Goal: Task Accomplishment & Management: Manage account settings

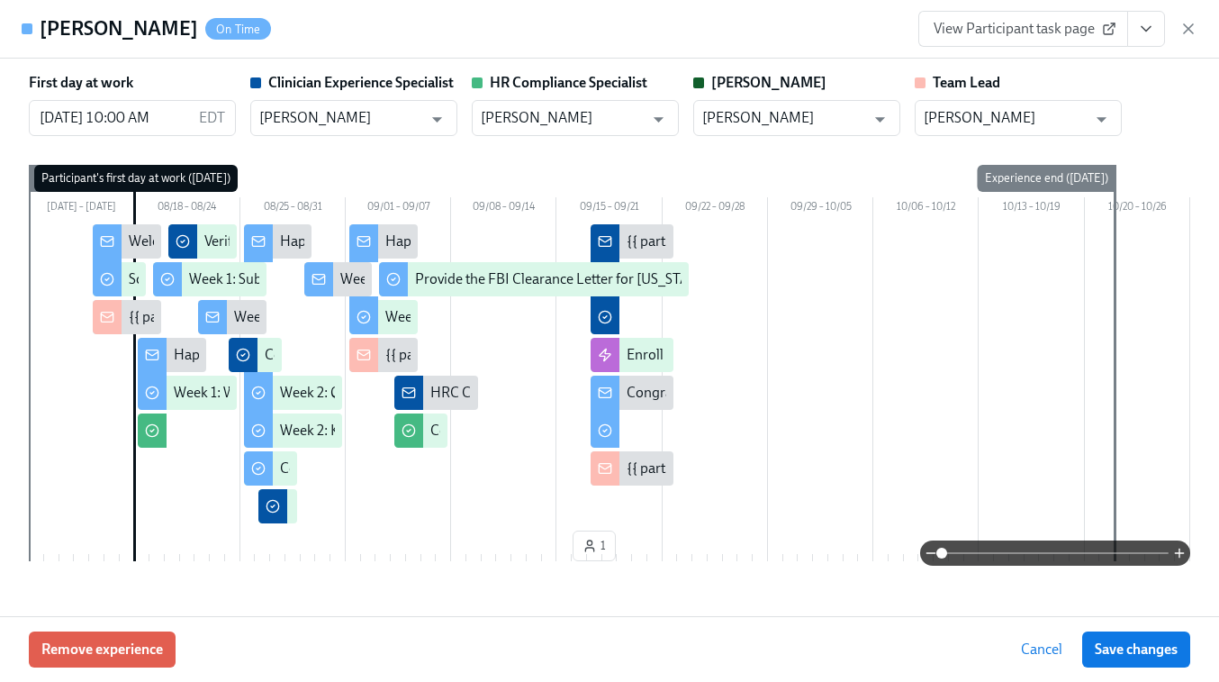
scroll to position [0, 11628]
click at [1182, 31] on icon "button" at bounding box center [1189, 29] width 18 height 18
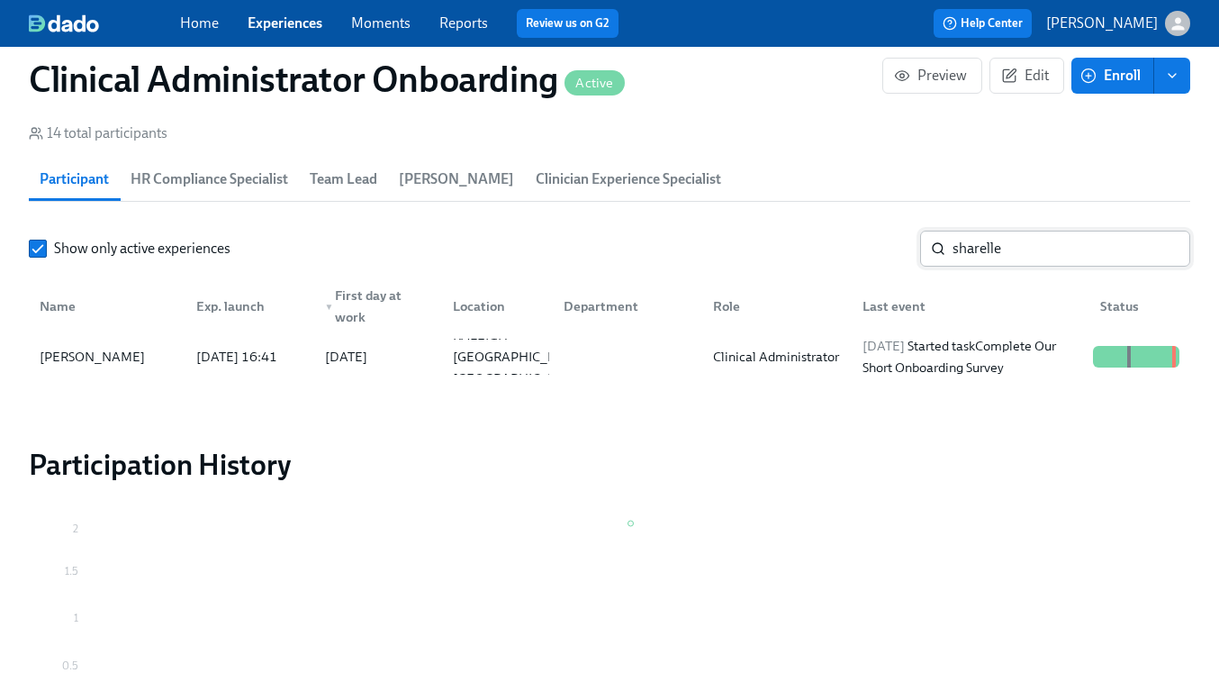
click at [963, 251] on input "sharelle" at bounding box center [1072, 249] width 238 height 36
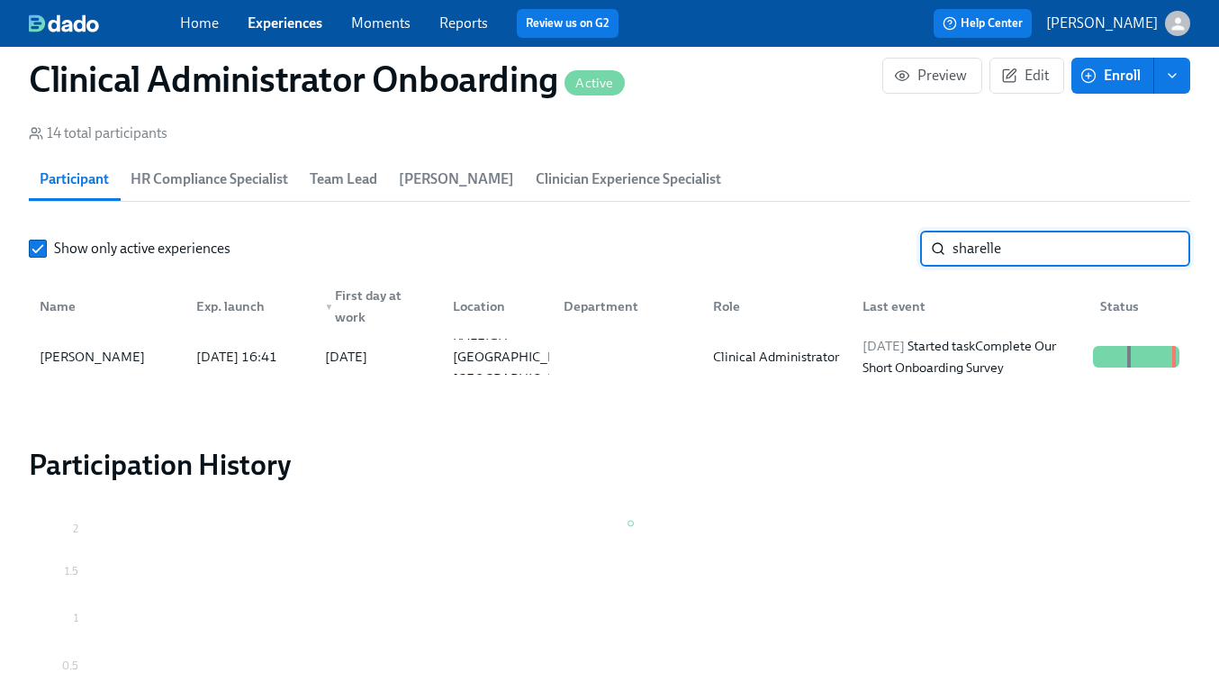
click at [963, 251] on input "sharelle" at bounding box center [1072, 249] width 238 height 36
type input "[PERSON_NAME]"
click at [836, 358] on div "Clinical Administrator" at bounding box center [776, 357] width 140 height 22
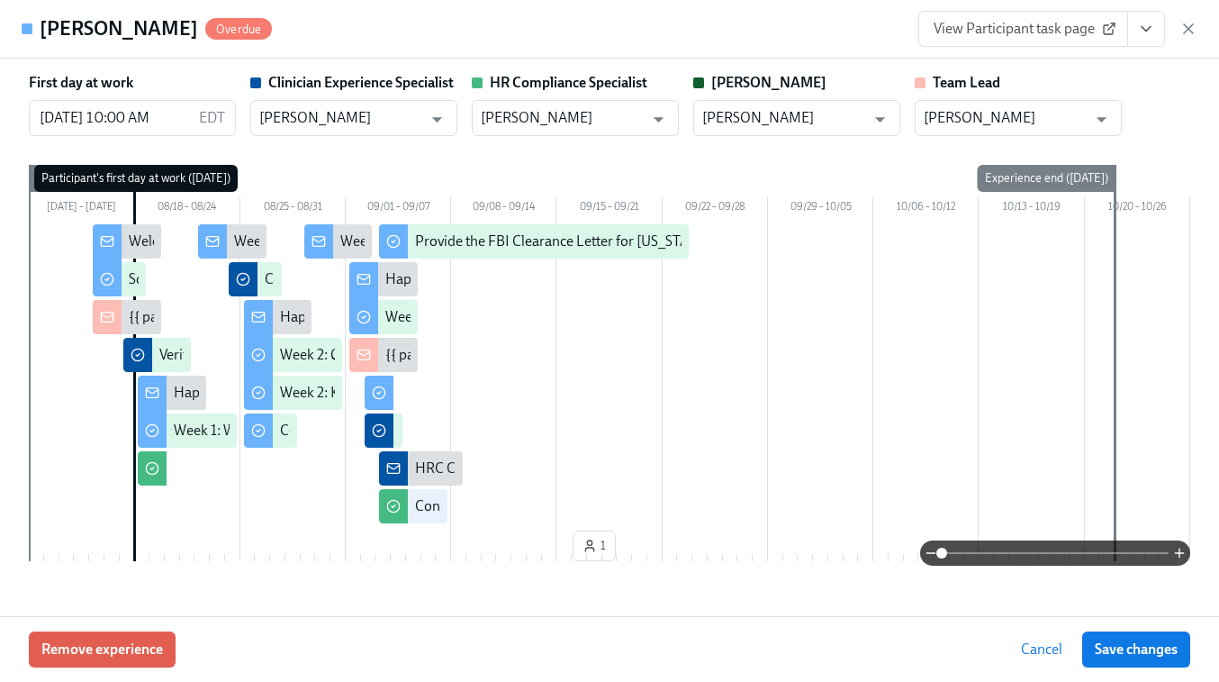
click at [1068, 36] on span "View Participant task page" at bounding box center [1023, 29] width 179 height 18
click at [1142, 32] on icon "View task page" at bounding box center [1146, 29] width 18 height 18
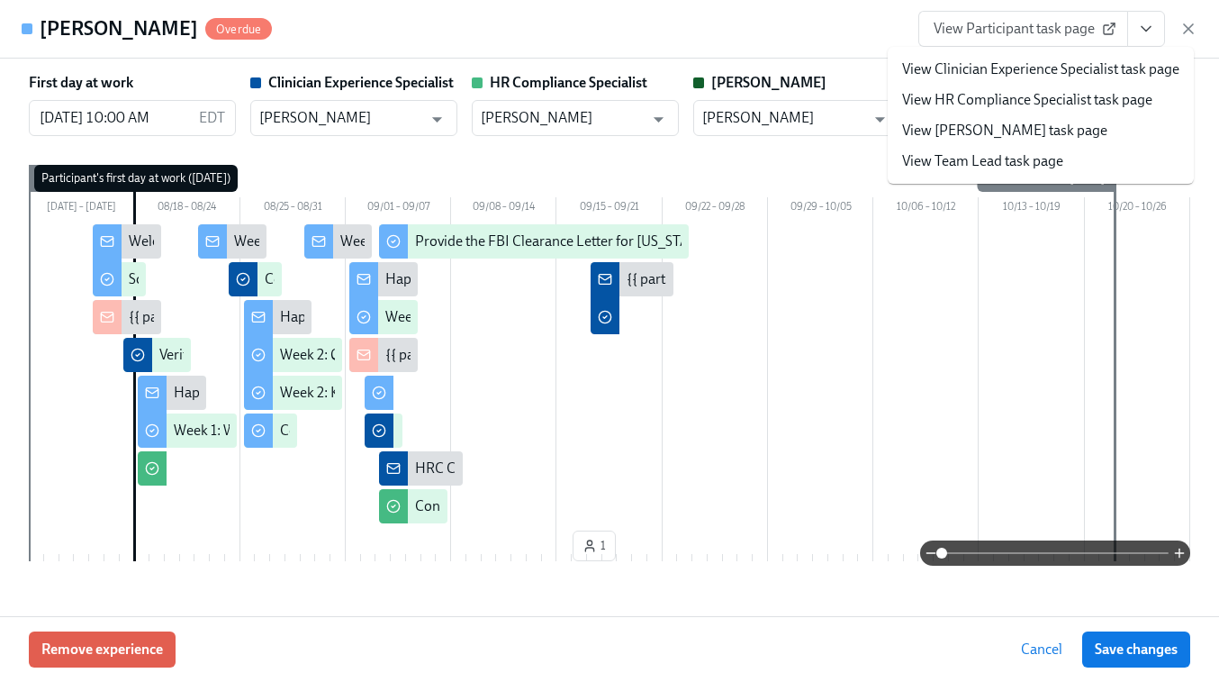
click at [1022, 66] on link "View Clinician Experience Specialist task page" at bounding box center [1040, 69] width 277 height 20
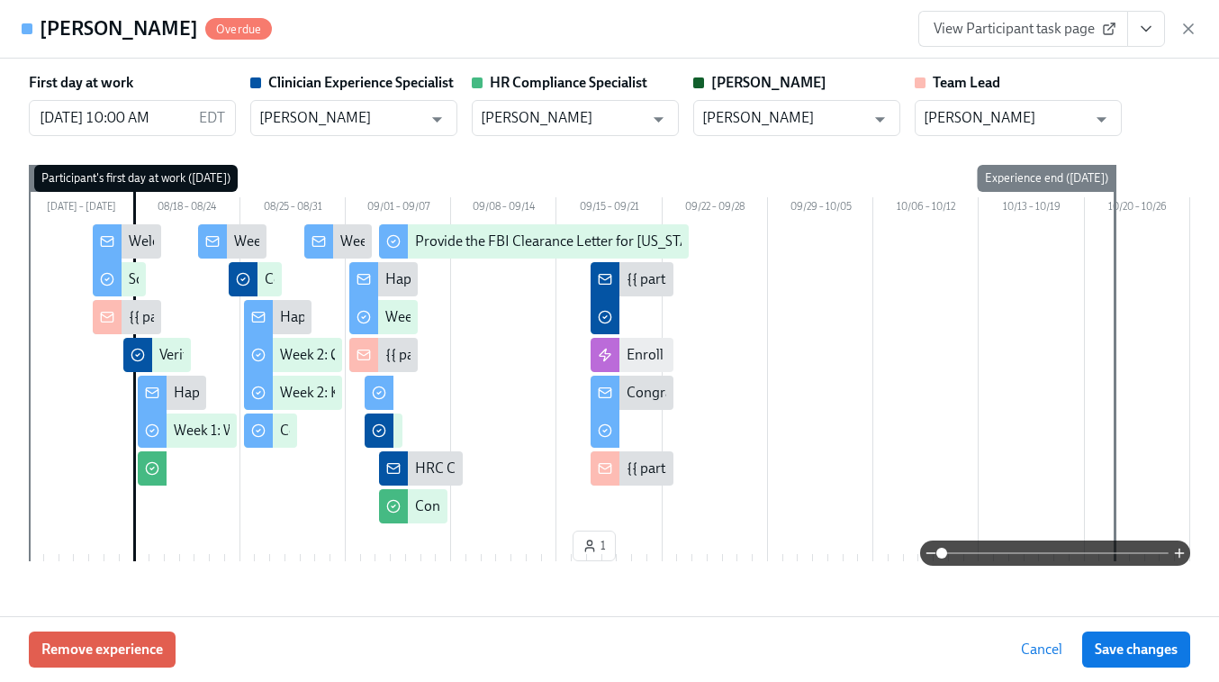
click at [1201, 27] on div "[PERSON_NAME] Overdue View Participant task page" at bounding box center [609, 29] width 1219 height 59
click at [1180, 31] on icon "button" at bounding box center [1189, 29] width 18 height 18
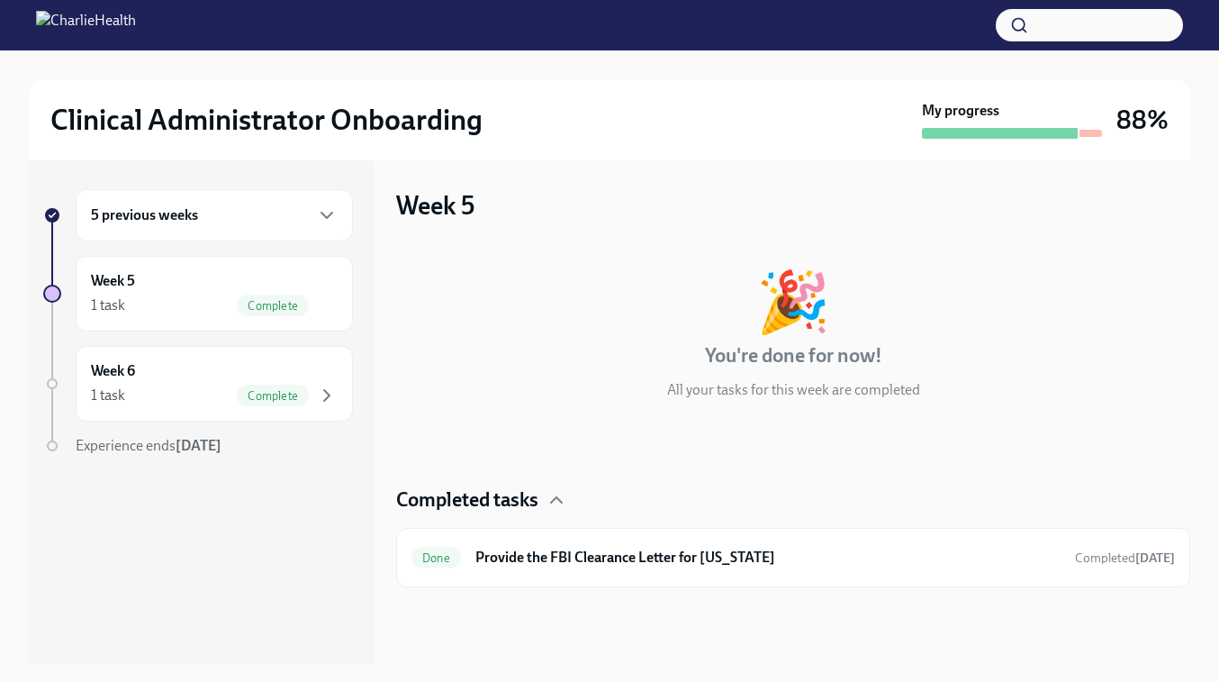
click at [189, 200] on div "5 previous weeks" at bounding box center [214, 215] width 277 height 52
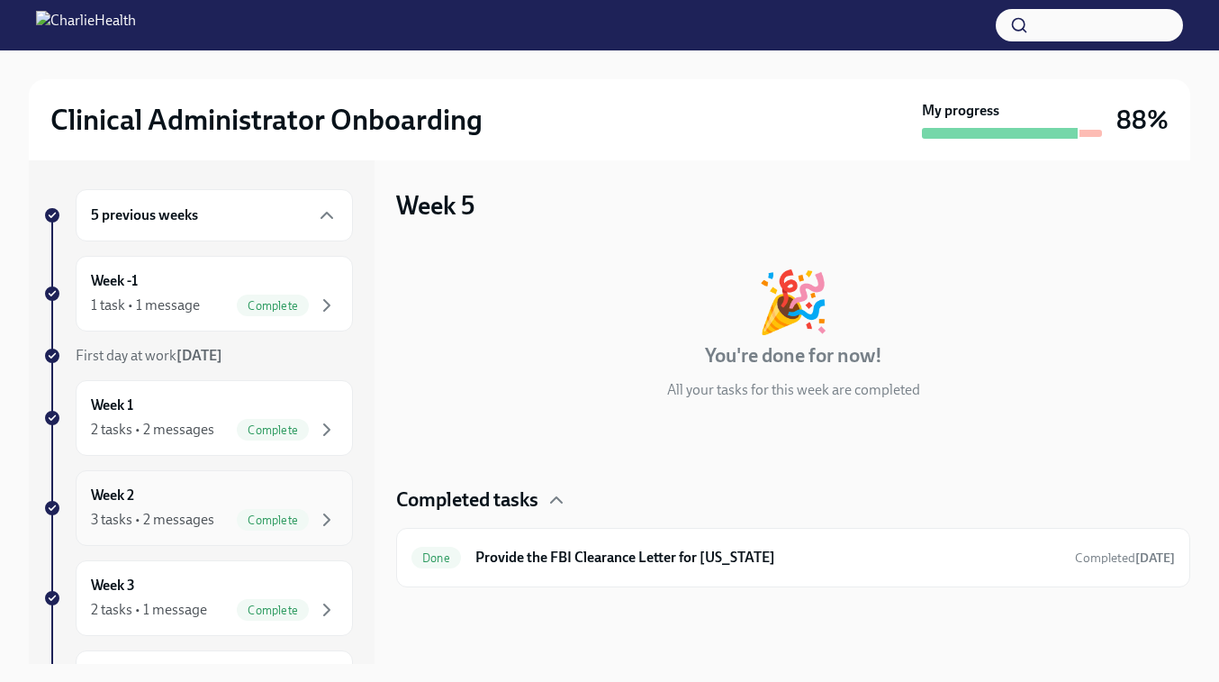
click at [167, 506] on div "Week 2 3 tasks • 2 messages Complete" at bounding box center [214, 507] width 247 height 45
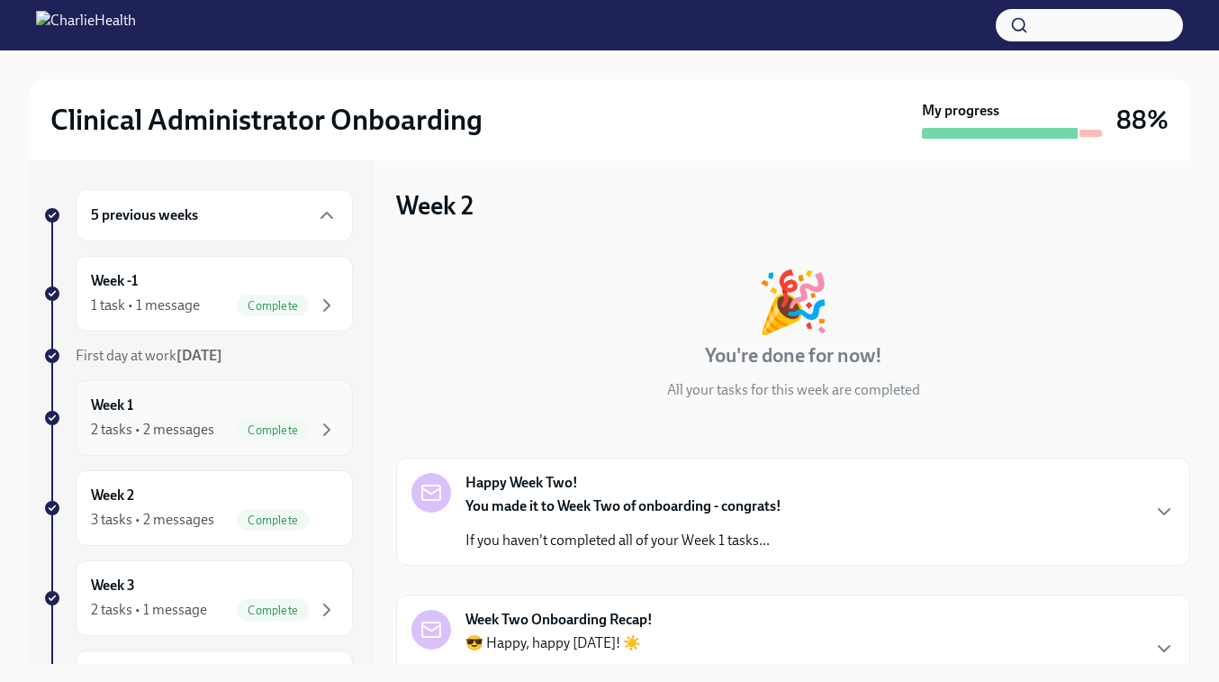
click at [185, 415] on div "Week 1 2 tasks • 2 messages Complete" at bounding box center [214, 417] width 247 height 45
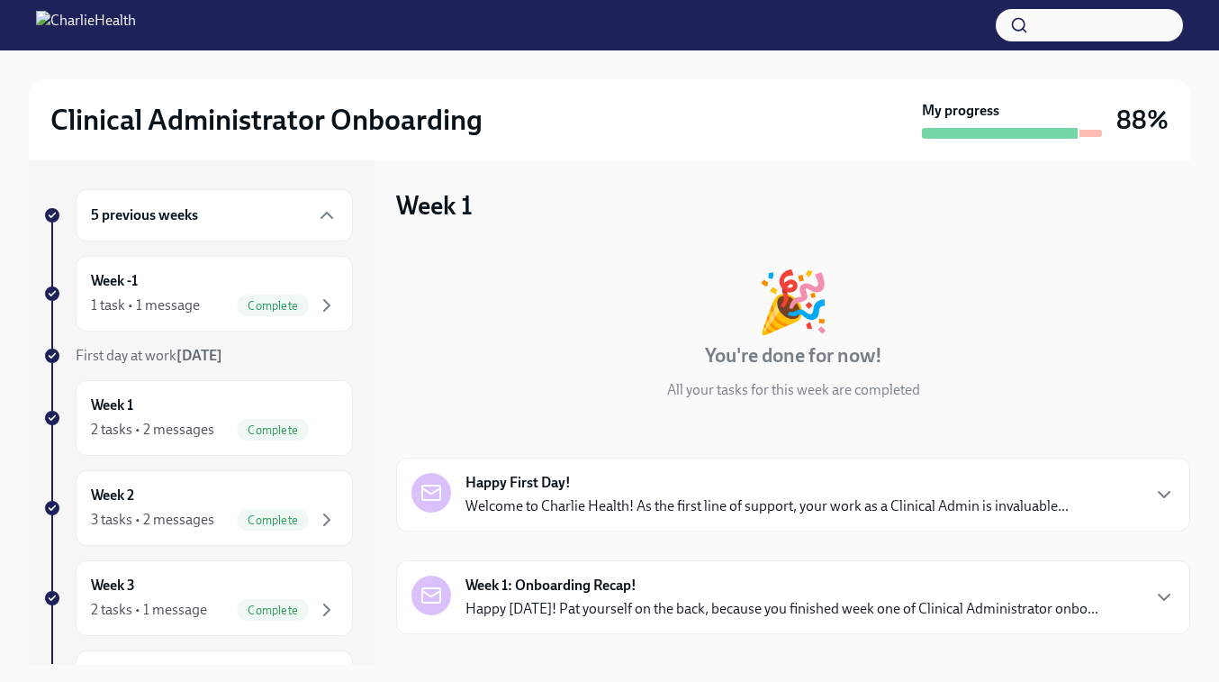
scroll to position [174, 0]
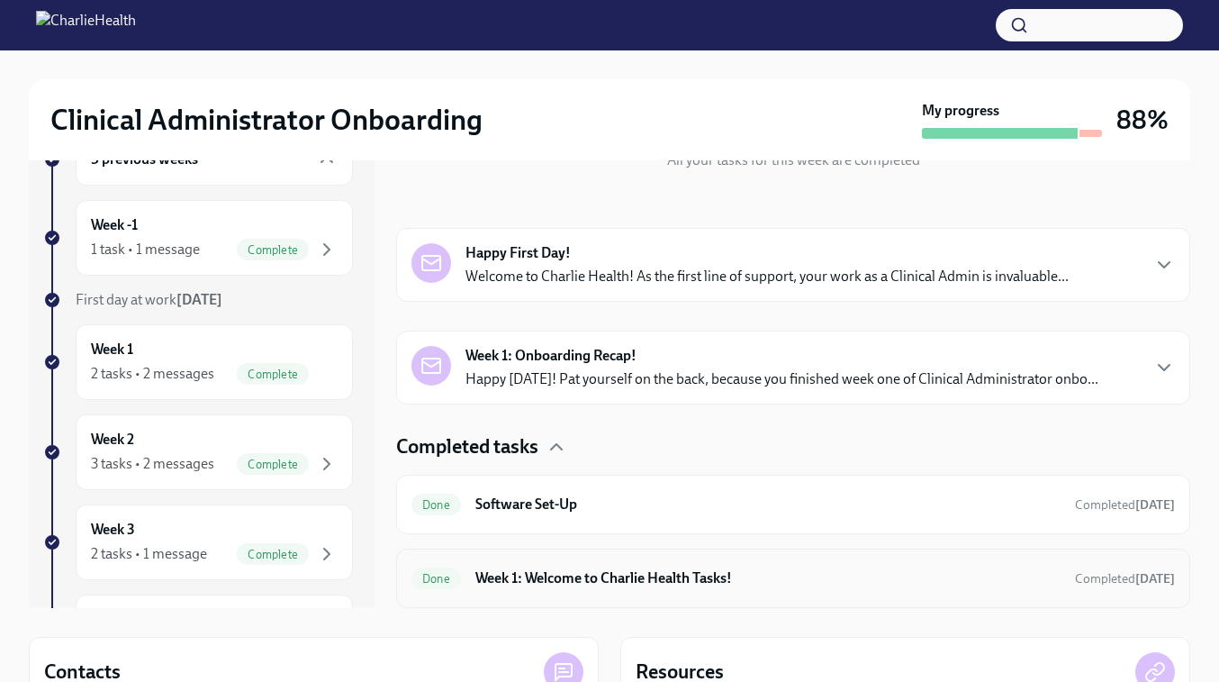
click at [603, 571] on h6 "Week 1: Welcome to Charlie Health Tasks!" at bounding box center [767, 578] width 585 height 20
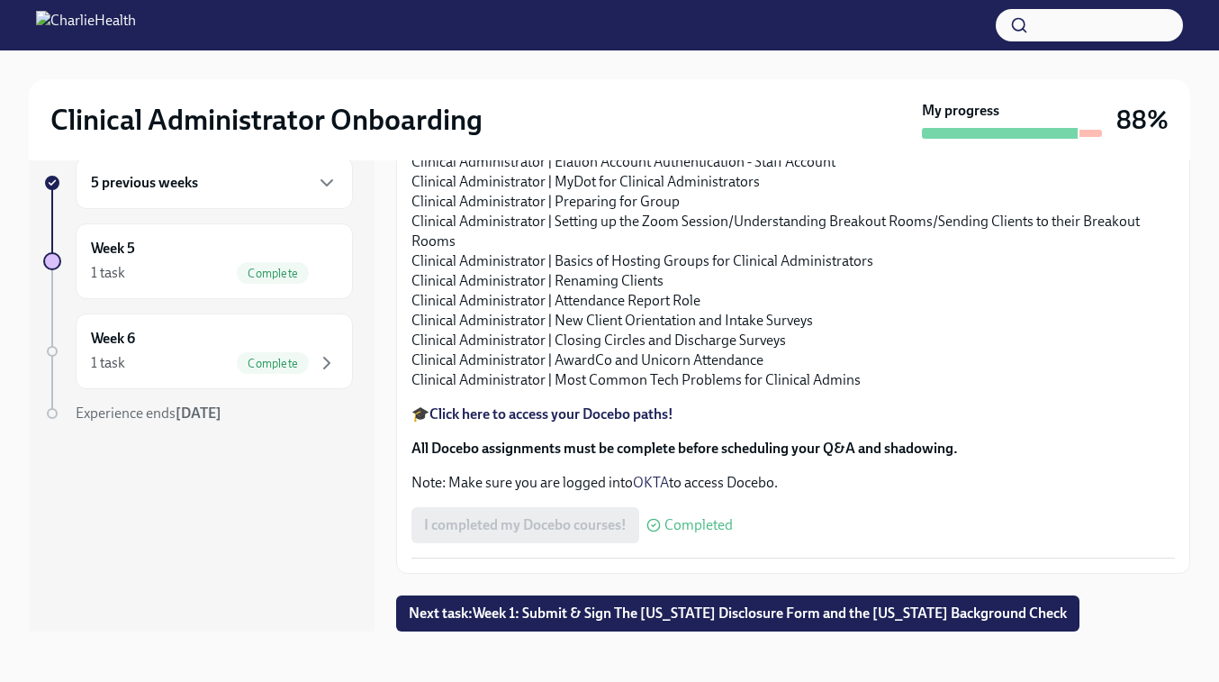
scroll to position [2324, 0]
click at [185, 180] on h6 "5 previous weeks" at bounding box center [144, 183] width 107 height 20
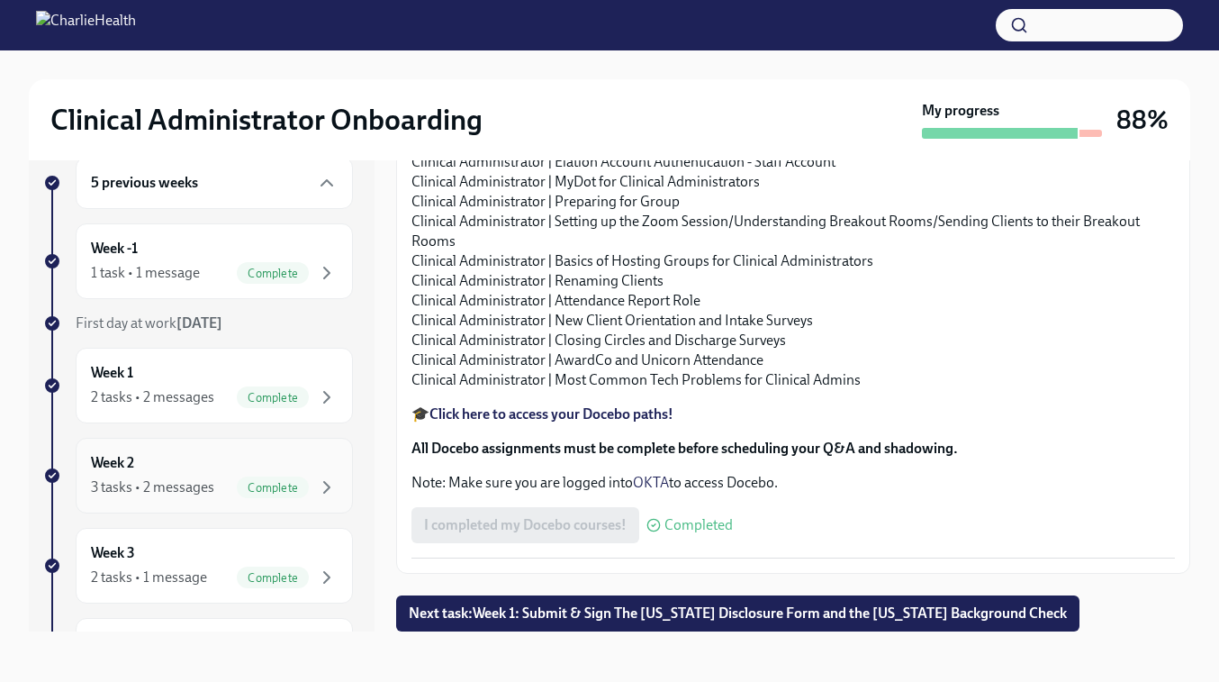
click at [167, 478] on div "3 tasks • 2 messages" at bounding box center [152, 487] width 123 height 20
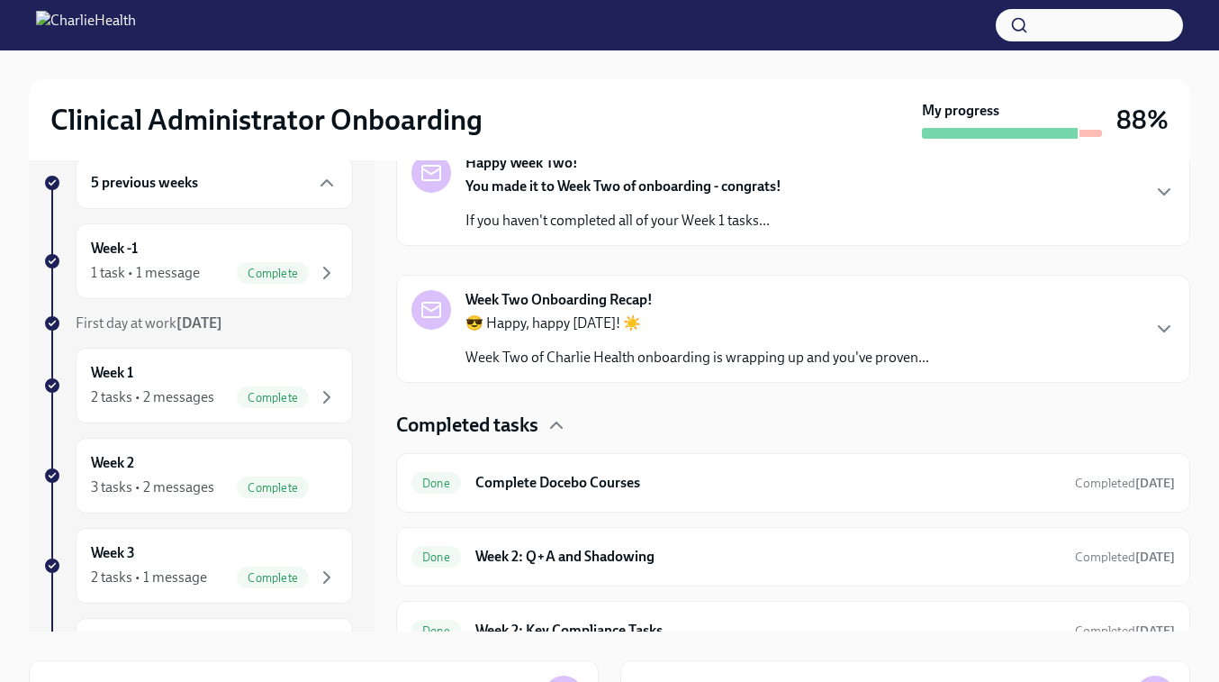
scroll to position [316, 0]
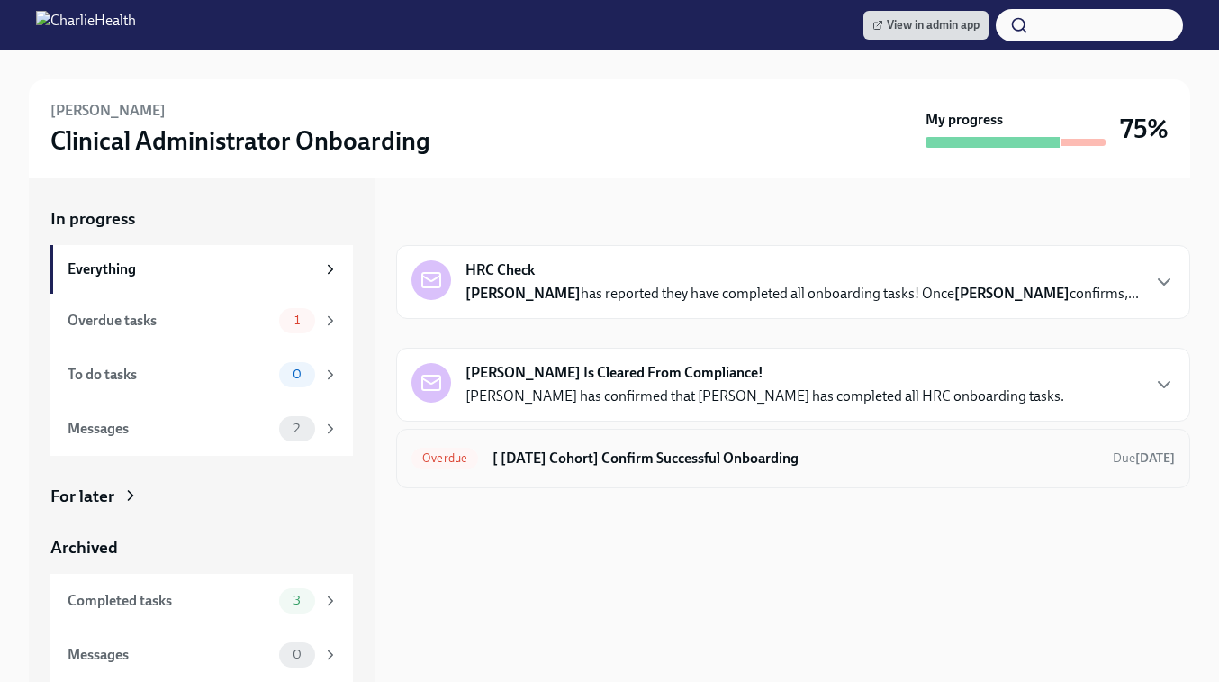
click at [716, 471] on div "Overdue [ Aug 18th Cohort] Confirm Successful Onboarding Due 4 days ago" at bounding box center [793, 458] width 764 height 29
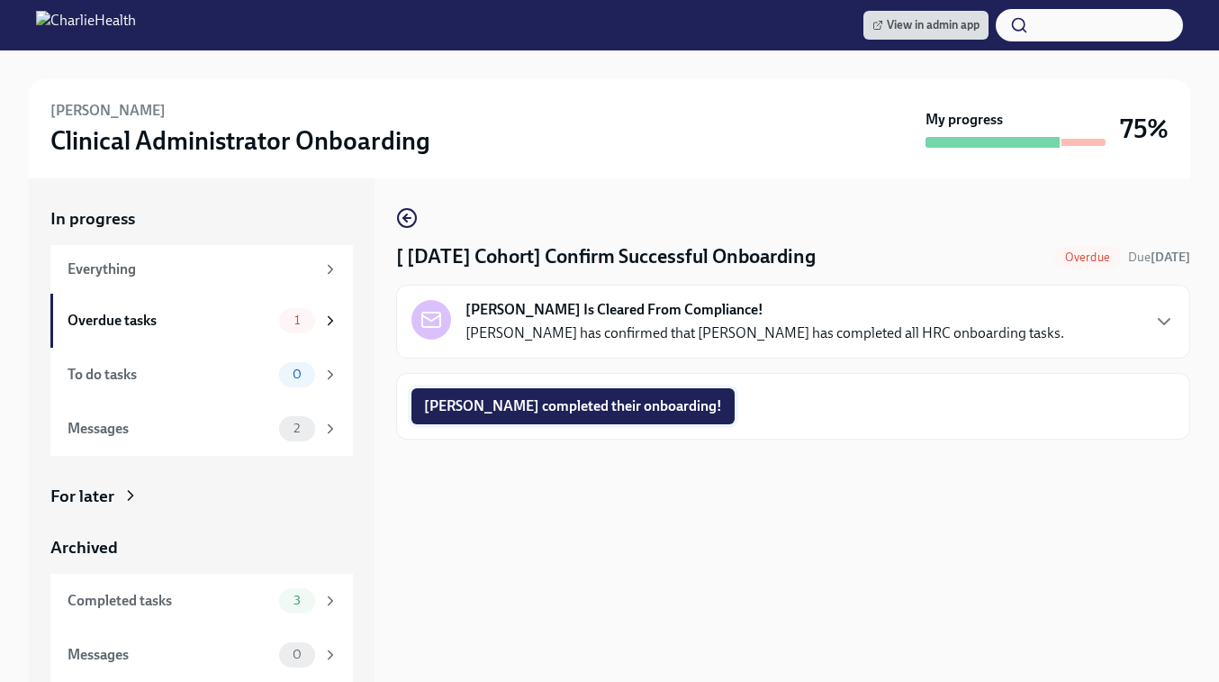
click at [534, 406] on span "Desiree completed their onboarding!" at bounding box center [573, 406] width 298 height 18
